Goal: Task Accomplishment & Management: Use online tool/utility

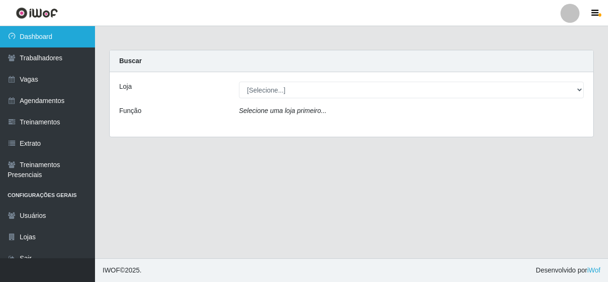
click at [65, 39] on link "Dashboard" at bounding box center [47, 36] width 95 height 21
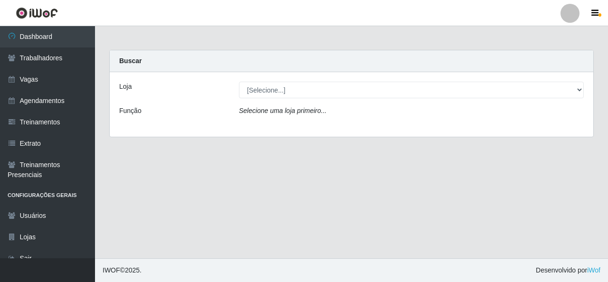
click at [585, 90] on div "[Selecione...] Rede Econômico - Malvinas Rede Econômico - Prata" at bounding box center [411, 90] width 359 height 17
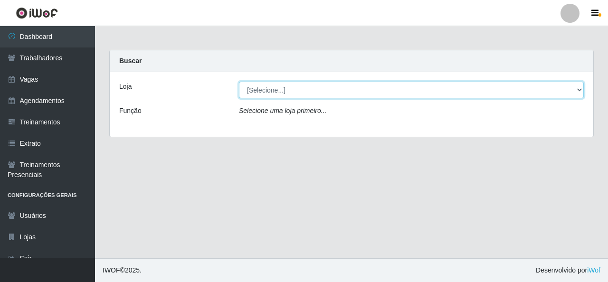
click at [578, 87] on select "[Selecione...] Rede Econômico - Malvinas Rede Econômico - Prata" at bounding box center [411, 90] width 345 height 17
select select "194"
click at [239, 82] on select "[Selecione...] Rede Econômico - Malvinas Rede Econômico - Prata" at bounding box center [411, 90] width 345 height 17
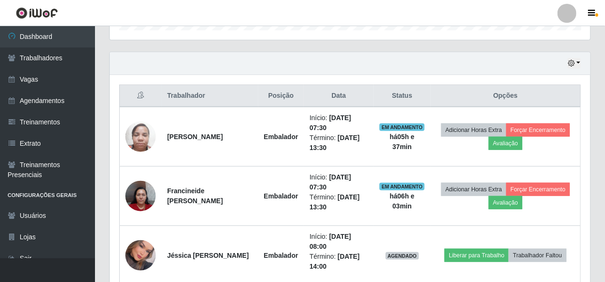
scroll to position [333, 0]
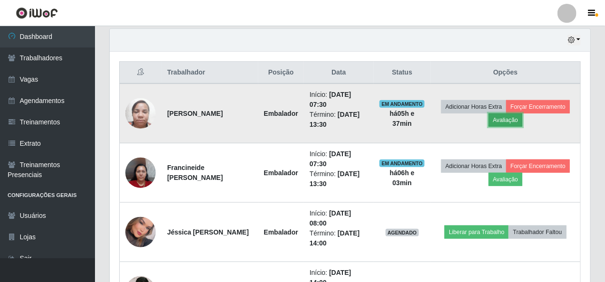
click at [512, 118] on button "Avaliação" at bounding box center [506, 120] width 34 height 13
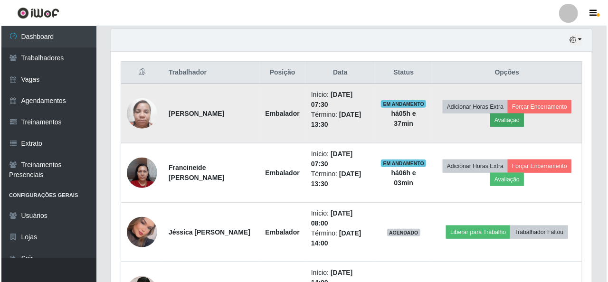
scroll to position [197, 477]
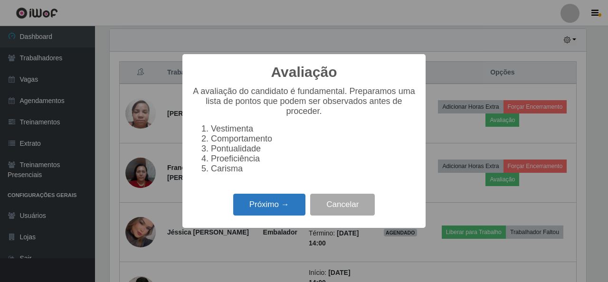
click at [278, 216] on button "Próximo →" at bounding box center [269, 205] width 72 height 22
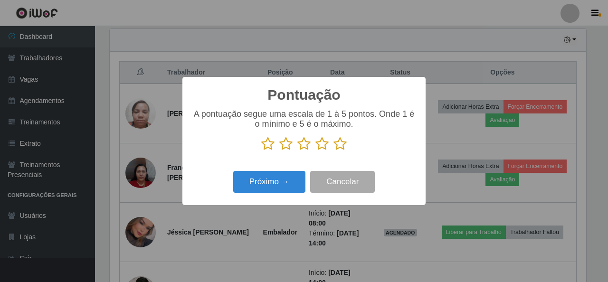
click at [339, 146] on icon at bounding box center [339, 144] width 13 height 14
click at [333, 151] on input "radio" at bounding box center [333, 151] width 0 height 0
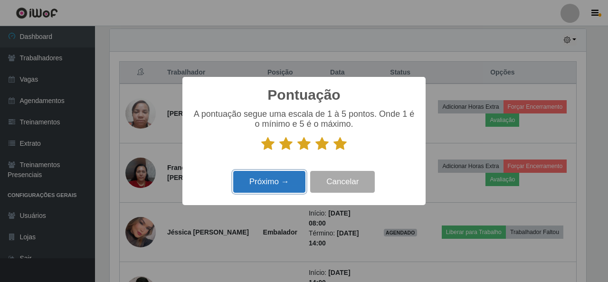
click at [274, 182] on button "Próximo →" at bounding box center [269, 182] width 72 height 22
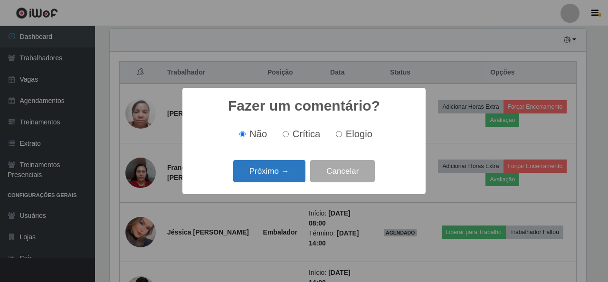
click at [268, 173] on button "Próximo →" at bounding box center [269, 171] width 72 height 22
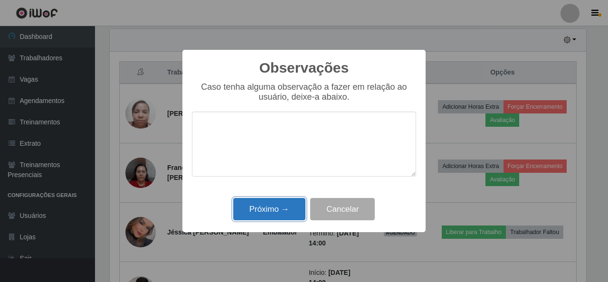
click at [275, 212] on button "Próximo →" at bounding box center [269, 209] width 72 height 22
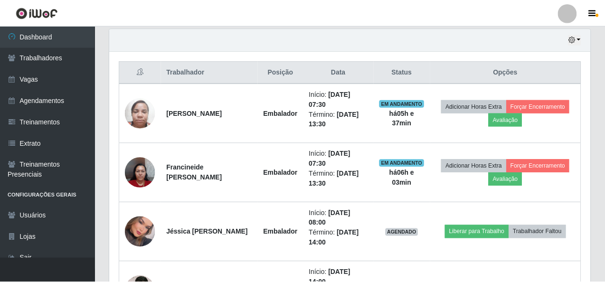
scroll to position [197, 481]
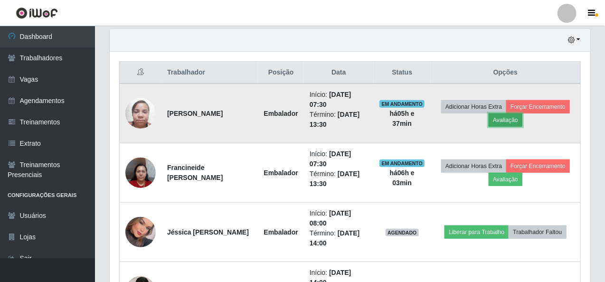
click at [499, 122] on button "Avaliação" at bounding box center [506, 120] width 34 height 13
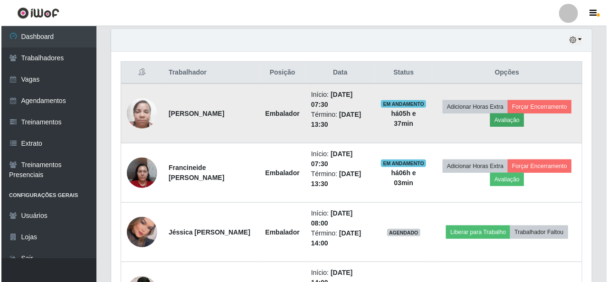
scroll to position [197, 477]
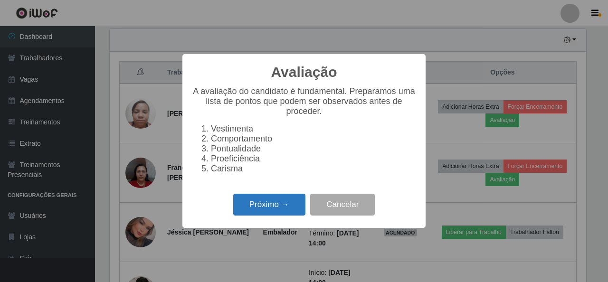
click at [254, 210] on button "Próximo →" at bounding box center [269, 205] width 72 height 22
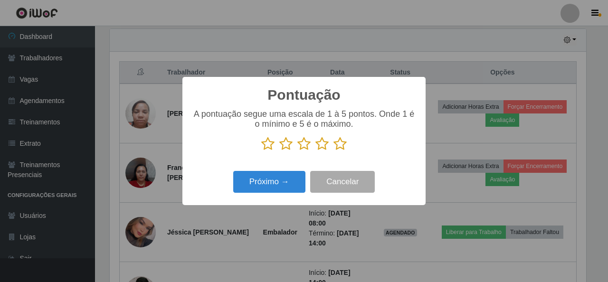
scroll to position [474871, 474591]
click at [258, 183] on button "Próximo →" at bounding box center [269, 182] width 72 height 22
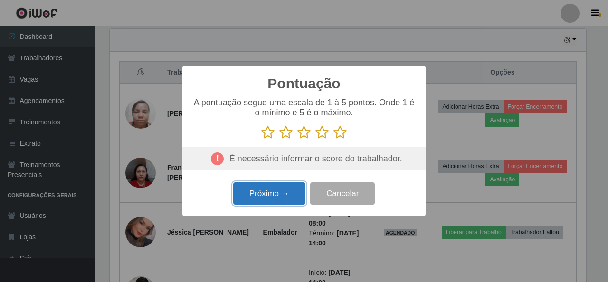
click at [270, 194] on button "Próximo →" at bounding box center [269, 193] width 72 height 22
click at [342, 130] on icon at bounding box center [339, 132] width 13 height 14
click at [333, 140] on input "radio" at bounding box center [333, 140] width 0 height 0
click at [269, 196] on button "Próximo →" at bounding box center [269, 193] width 72 height 22
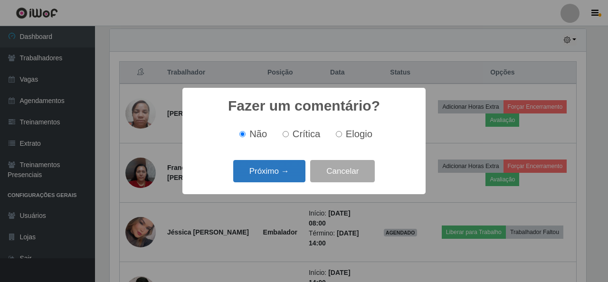
click at [271, 171] on button "Próximo →" at bounding box center [269, 171] width 72 height 22
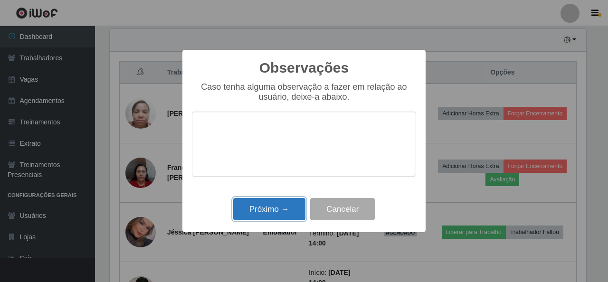
click at [269, 210] on button "Próximo →" at bounding box center [269, 209] width 72 height 22
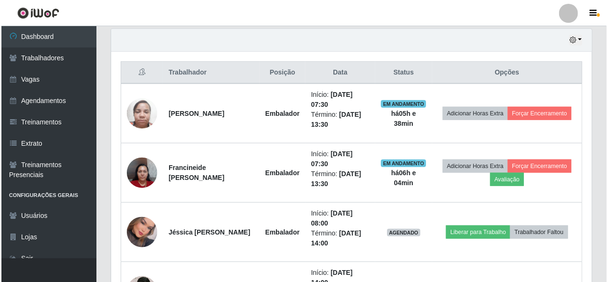
scroll to position [197, 481]
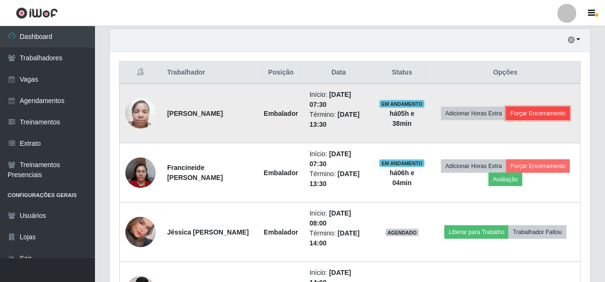
click at [566, 109] on button "Forçar Encerramento" at bounding box center [538, 113] width 64 height 13
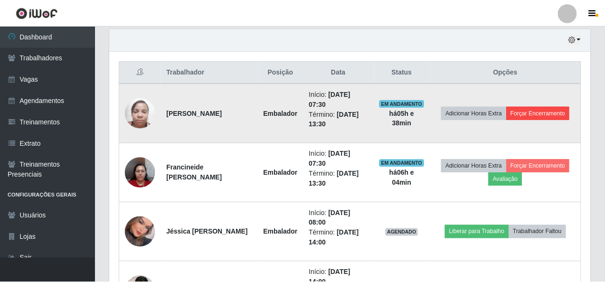
scroll to position [197, 477]
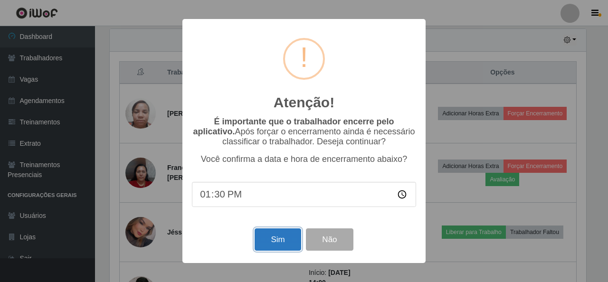
click at [276, 235] on button "Sim" at bounding box center [278, 240] width 46 height 22
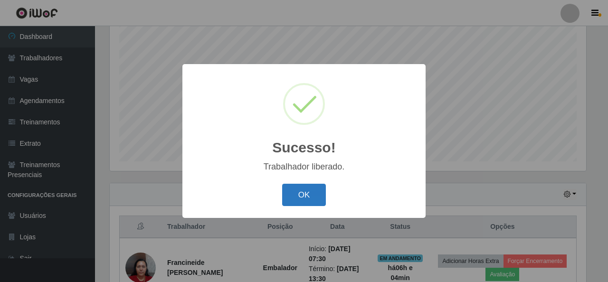
click at [291, 200] on button "OK" at bounding box center [304, 195] width 44 height 22
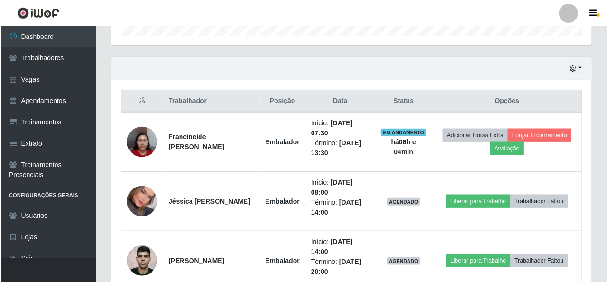
scroll to position [321, 0]
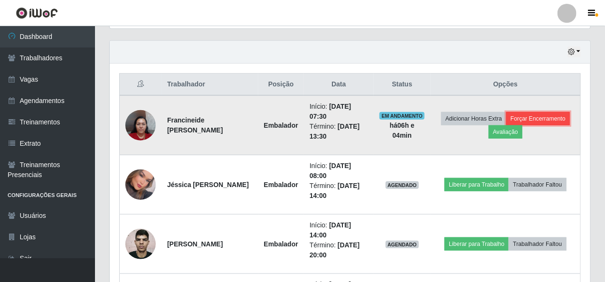
click at [542, 114] on button "Forçar Encerramento" at bounding box center [538, 118] width 64 height 13
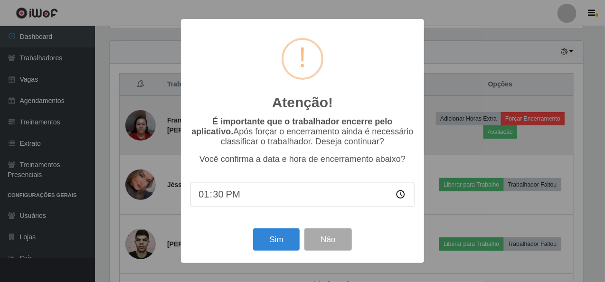
scroll to position [197, 477]
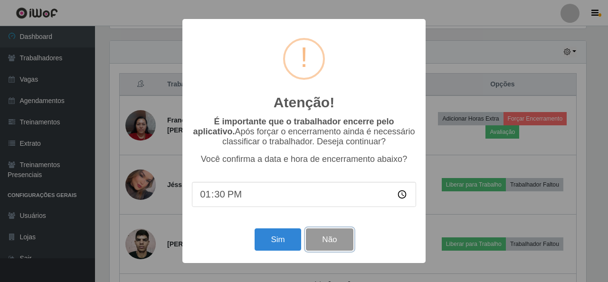
click at [333, 246] on button "Não" at bounding box center [329, 240] width 47 height 22
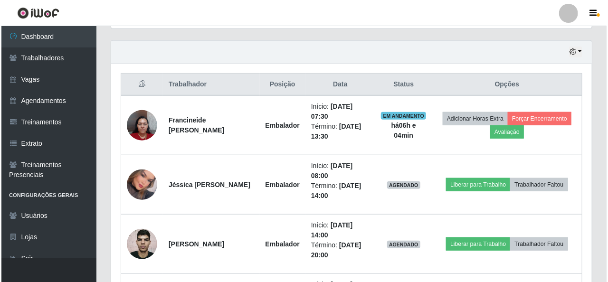
scroll to position [0, 0]
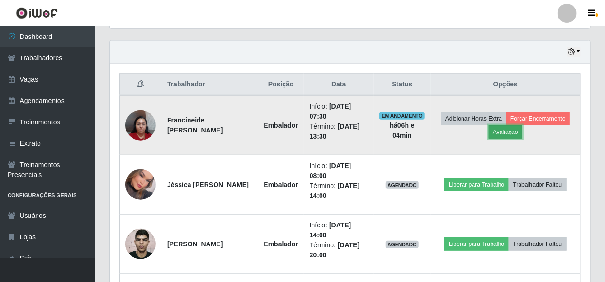
click at [504, 131] on button "Avaliação" at bounding box center [506, 131] width 34 height 13
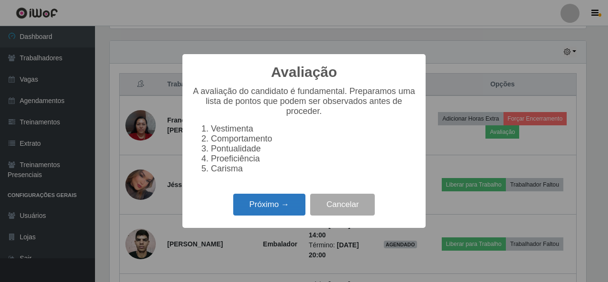
click at [268, 209] on button "Próximo →" at bounding box center [269, 205] width 72 height 22
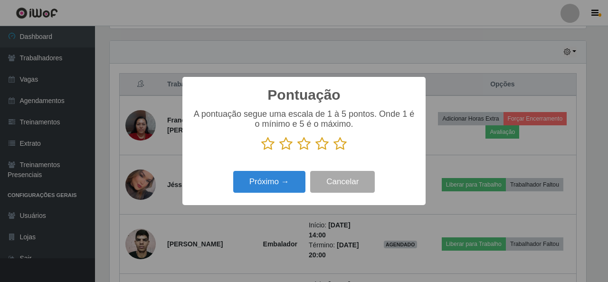
click at [335, 147] on icon at bounding box center [339, 144] width 13 height 14
click at [333, 151] on input "radio" at bounding box center [333, 151] width 0 height 0
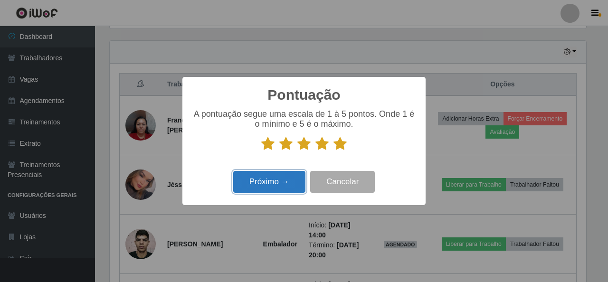
click at [268, 186] on button "Próximo →" at bounding box center [269, 182] width 72 height 22
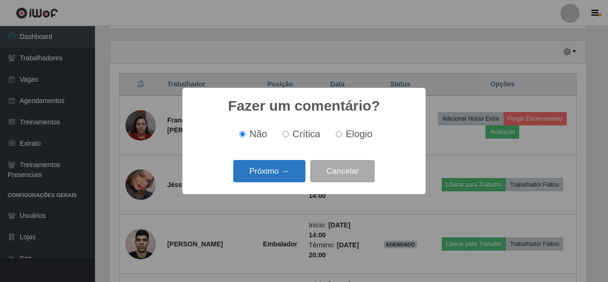
click at [282, 169] on button "Próximo →" at bounding box center [269, 171] width 72 height 22
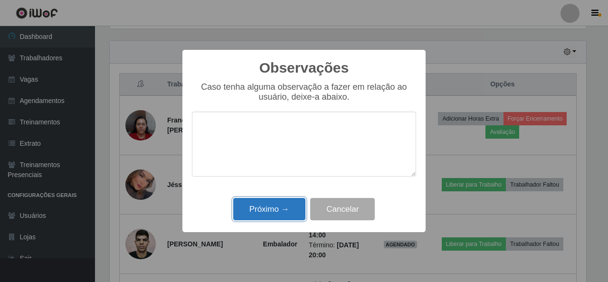
click at [281, 201] on button "Próximo →" at bounding box center [269, 209] width 72 height 22
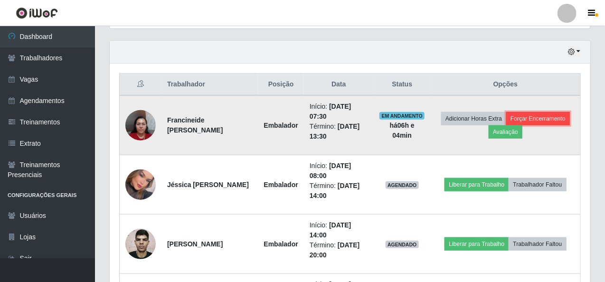
click at [549, 113] on button "Forçar Encerramento" at bounding box center [538, 118] width 64 height 13
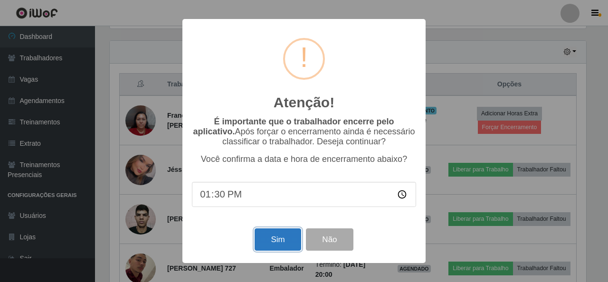
click at [274, 239] on button "Sim" at bounding box center [278, 240] width 46 height 22
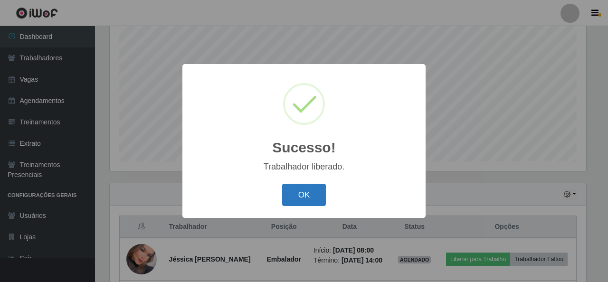
click at [299, 200] on button "OK" at bounding box center [304, 195] width 44 height 22
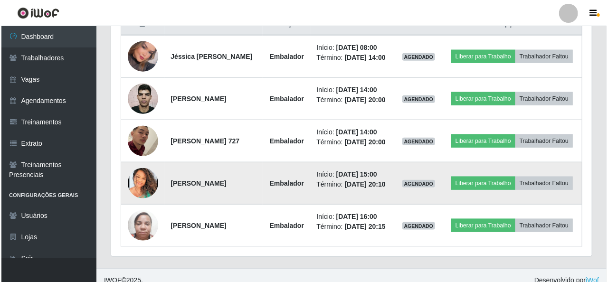
scroll to position [330, 0]
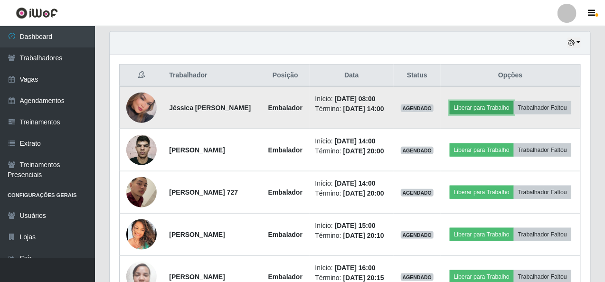
click at [507, 101] on button "Liberar para Trabalho" at bounding box center [482, 107] width 64 height 13
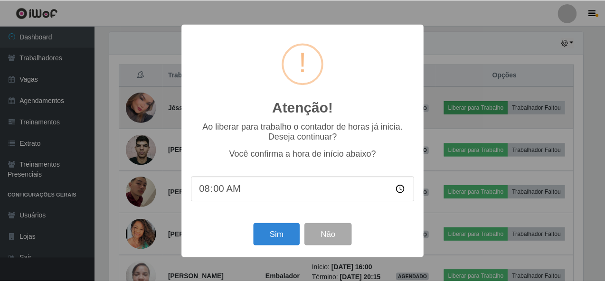
scroll to position [197, 477]
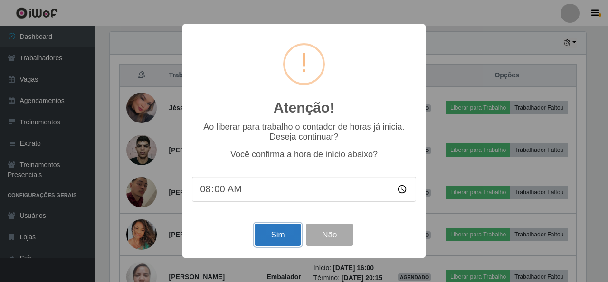
click at [285, 231] on button "Sim" at bounding box center [278, 235] width 46 height 22
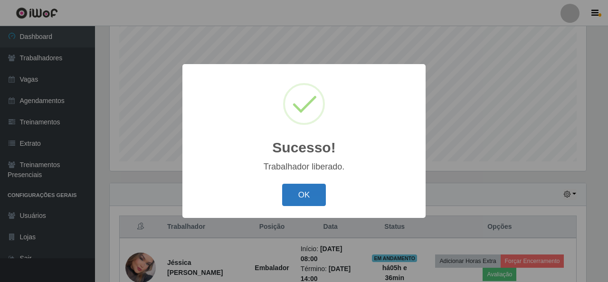
click at [293, 194] on button "OK" at bounding box center [304, 195] width 44 height 22
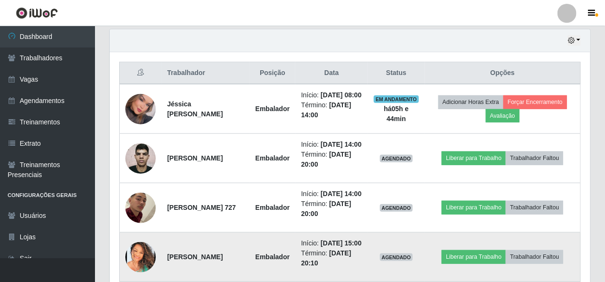
scroll to position [427, 0]
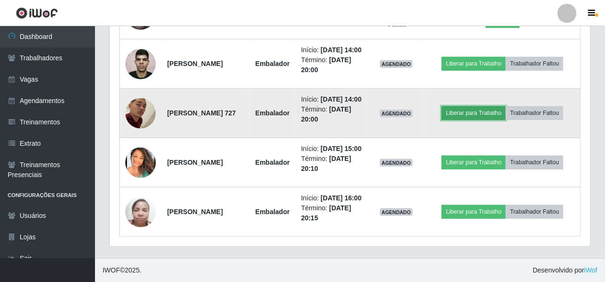
click at [462, 120] on button "Liberar para Trabalho" at bounding box center [474, 112] width 64 height 13
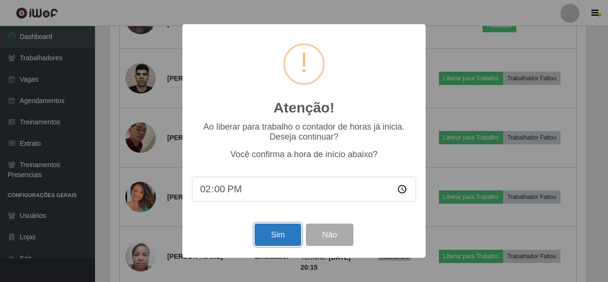
click at [280, 241] on button "Sim" at bounding box center [278, 235] width 46 height 22
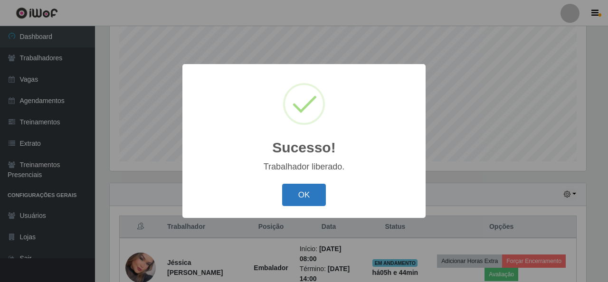
click at [312, 198] on button "OK" at bounding box center [304, 195] width 44 height 22
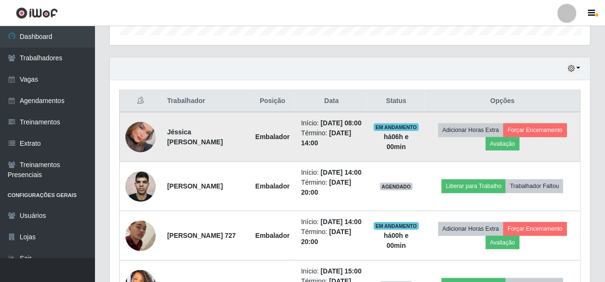
scroll to position [321, 0]
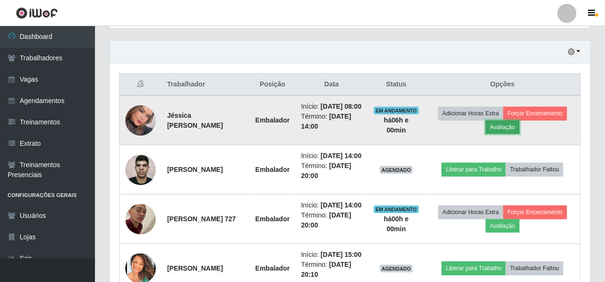
click at [512, 129] on button "Avaliação" at bounding box center [503, 127] width 34 height 13
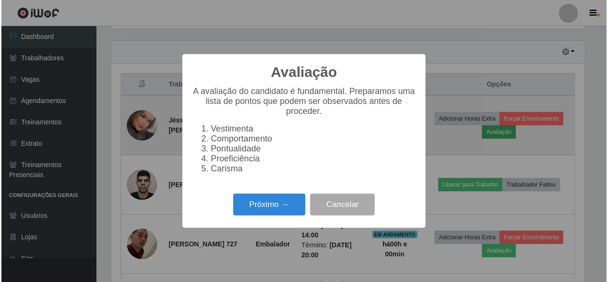
scroll to position [197, 477]
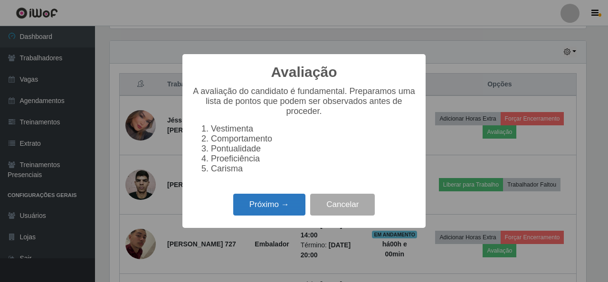
click at [277, 206] on button "Próximo →" at bounding box center [269, 205] width 72 height 22
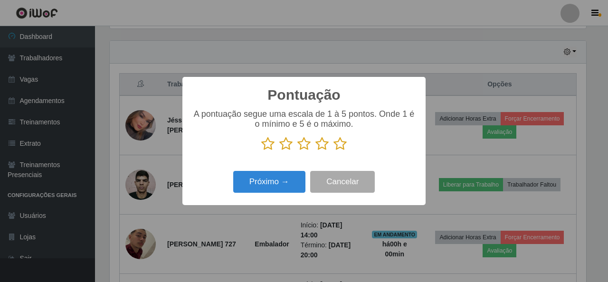
scroll to position [474871, 474591]
click at [343, 150] on icon at bounding box center [339, 144] width 13 height 14
click at [333, 151] on input "radio" at bounding box center [333, 151] width 0 height 0
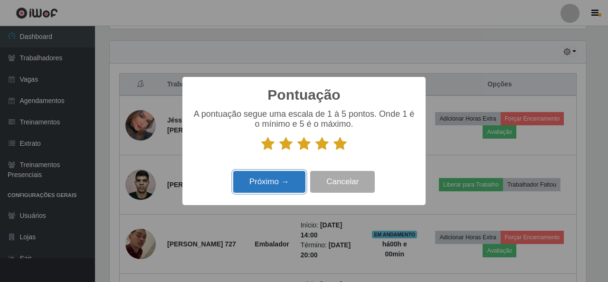
click at [272, 178] on button "Próximo →" at bounding box center [269, 182] width 72 height 22
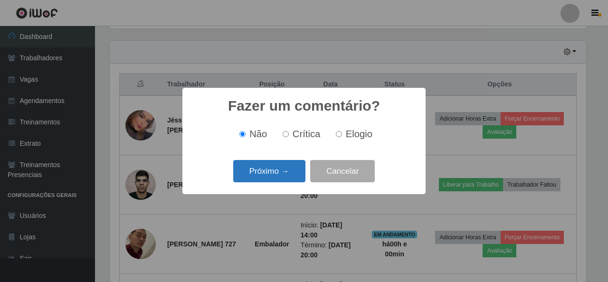
click at [273, 176] on button "Próximo →" at bounding box center [269, 171] width 72 height 22
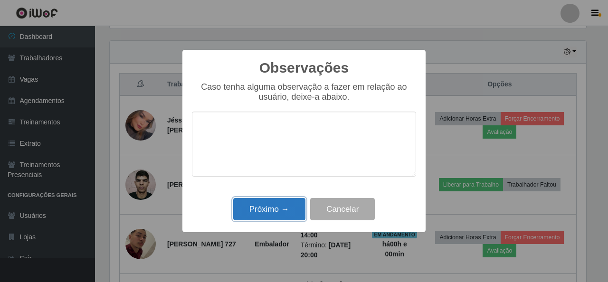
click at [275, 205] on button "Próximo →" at bounding box center [269, 209] width 72 height 22
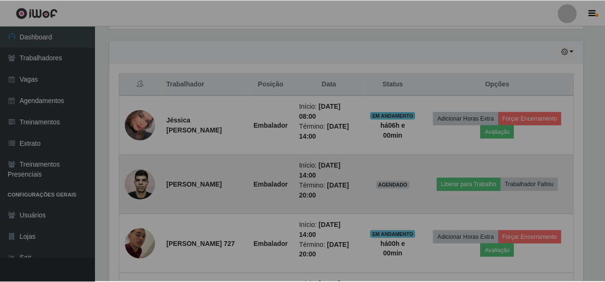
scroll to position [197, 481]
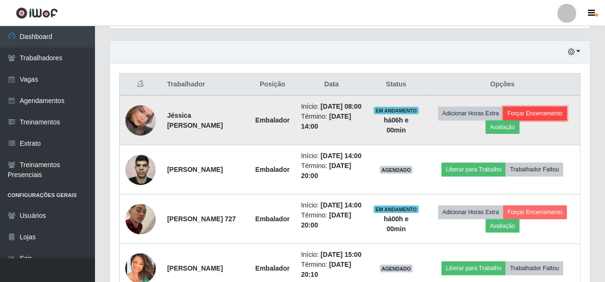
click at [542, 115] on button "Forçar Encerramento" at bounding box center [536, 113] width 64 height 13
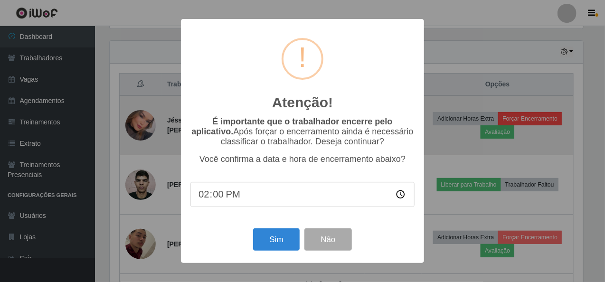
scroll to position [197, 477]
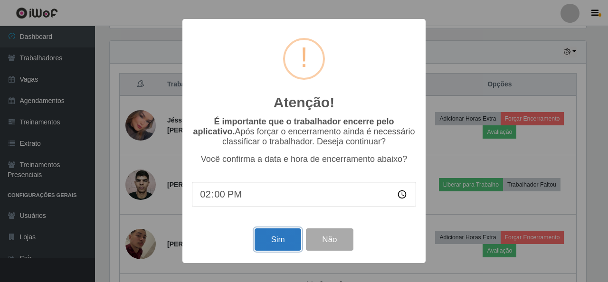
click at [285, 241] on button "Sim" at bounding box center [278, 240] width 46 height 22
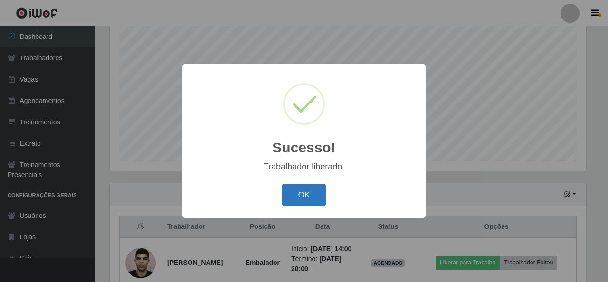
click at [304, 191] on button "OK" at bounding box center [304, 195] width 44 height 22
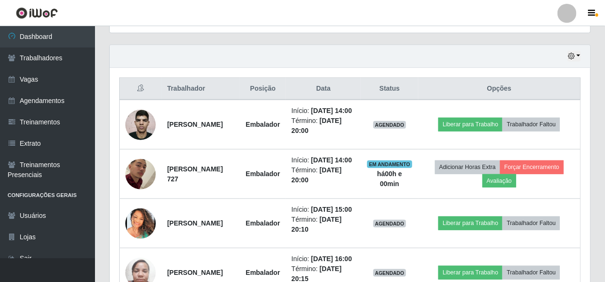
scroll to position [368, 0]
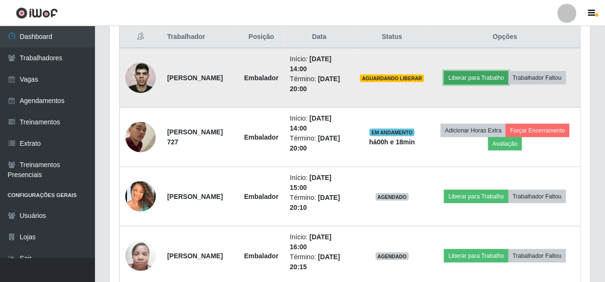
click at [477, 76] on button "Liberar para Trabalho" at bounding box center [476, 77] width 64 height 13
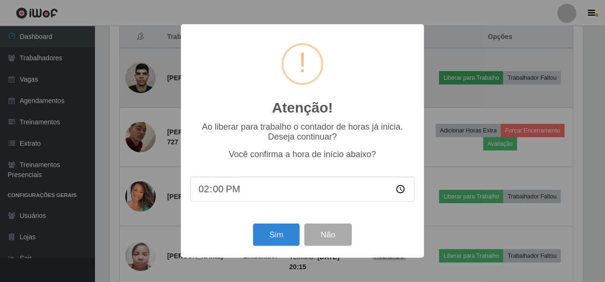
scroll to position [197, 477]
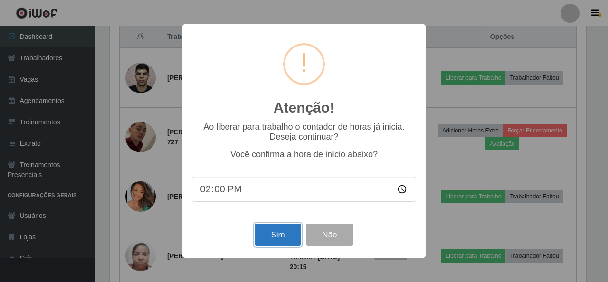
click at [286, 237] on button "Sim" at bounding box center [278, 235] width 46 height 22
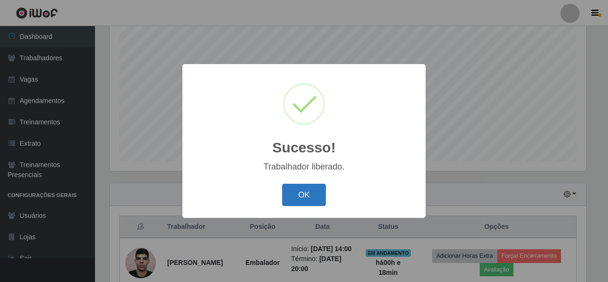
click at [295, 196] on button "OK" at bounding box center [304, 195] width 44 height 22
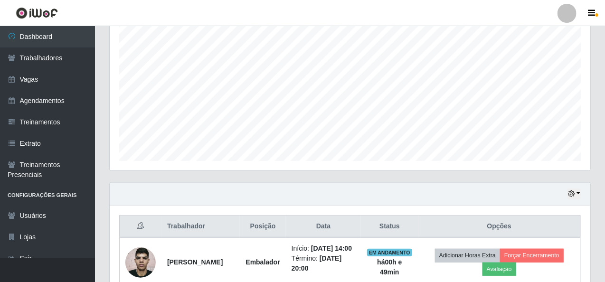
scroll to position [130, 0]
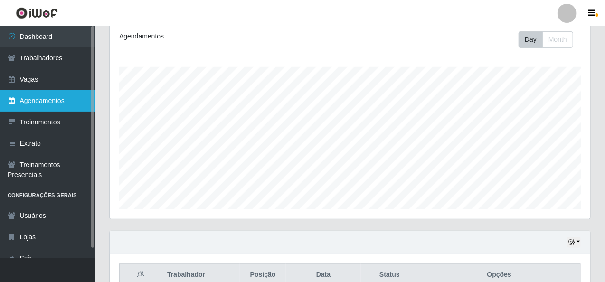
click at [55, 103] on link "Agendamentos" at bounding box center [47, 100] width 95 height 21
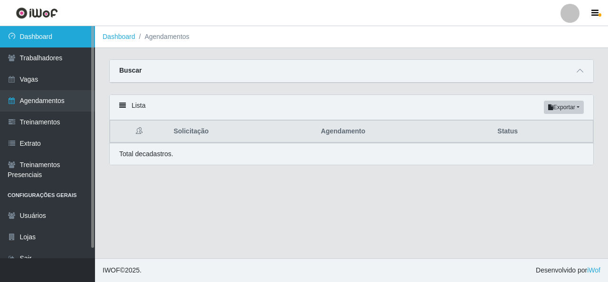
click at [48, 40] on link "Dashboard" at bounding box center [47, 36] width 95 height 21
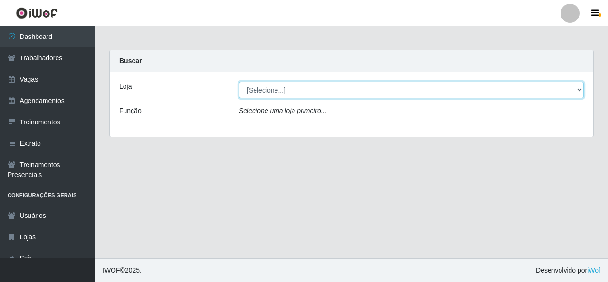
click at [579, 89] on select "[Selecione...] Rede Econômico - Malvinas Rede Econômico - Prata" at bounding box center [411, 90] width 345 height 17
select select "194"
click at [239, 82] on select "[Selecione...] Rede Econômico - Malvinas Rede Econômico - Prata" at bounding box center [411, 90] width 345 height 17
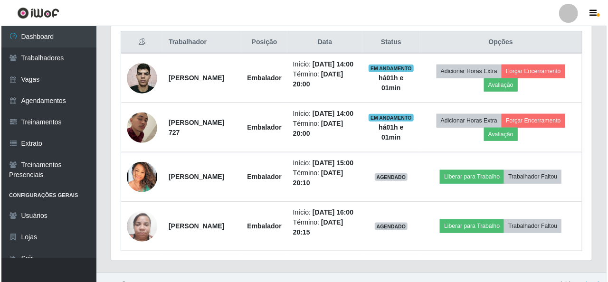
scroll to position [380, 0]
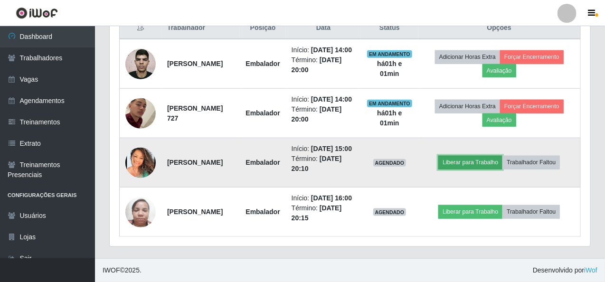
click at [479, 169] on button "Liberar para Trabalho" at bounding box center [470, 162] width 64 height 13
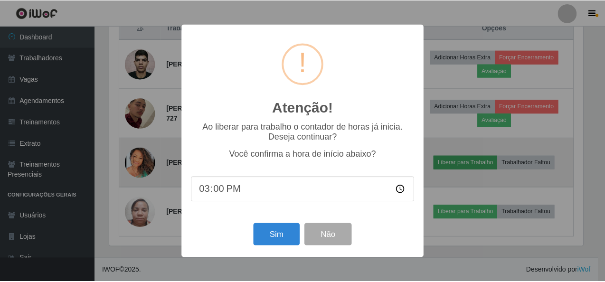
scroll to position [197, 477]
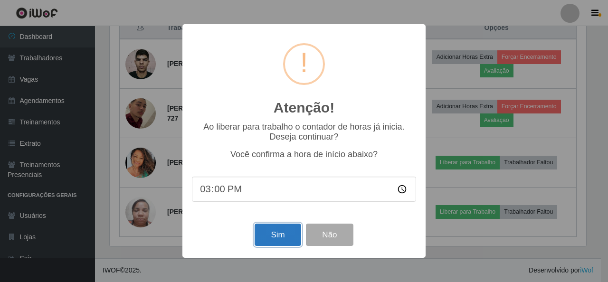
click at [292, 232] on button "Sim" at bounding box center [278, 235] width 46 height 22
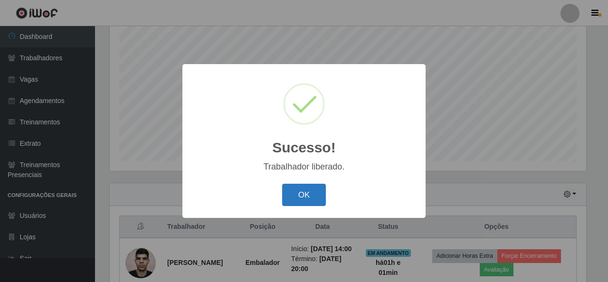
click at [305, 205] on button "OK" at bounding box center [304, 195] width 44 height 22
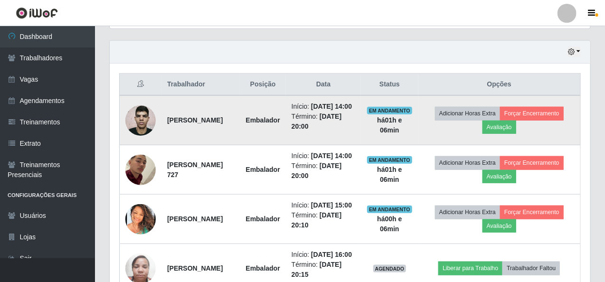
scroll to position [368, 0]
